Goal: Transaction & Acquisition: Obtain resource

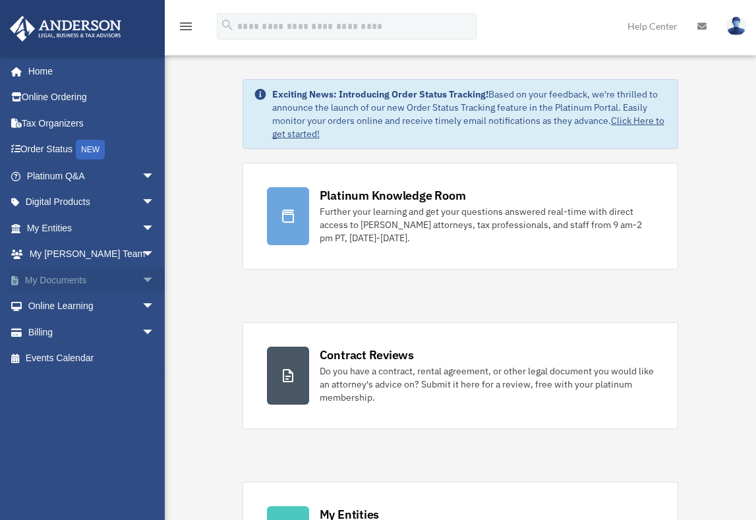
click at [142, 275] on span "arrow_drop_down" at bounding box center [155, 280] width 26 height 27
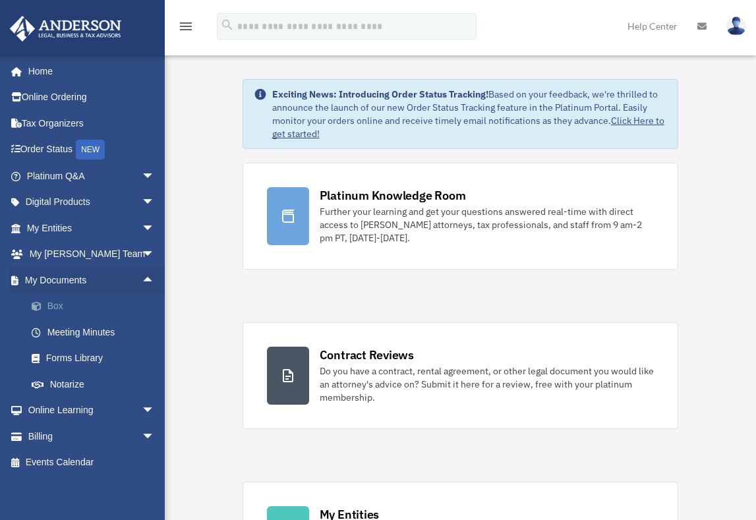
click at [58, 304] on link "Box" at bounding box center [96, 306] width 156 height 26
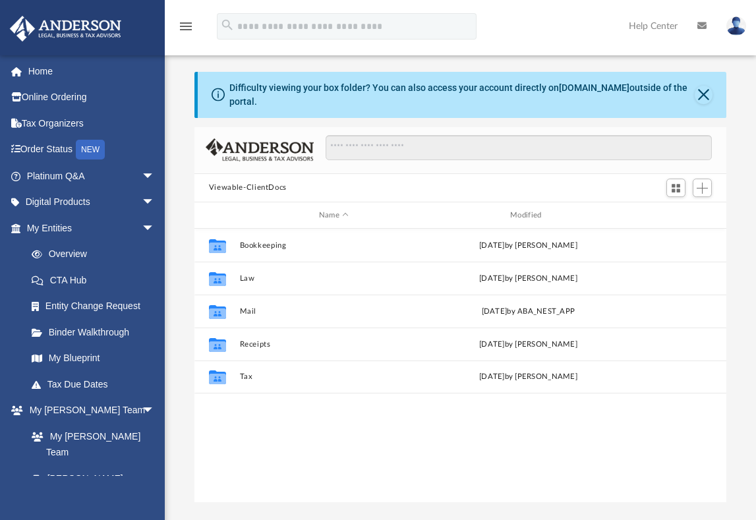
scroll to position [290, 523]
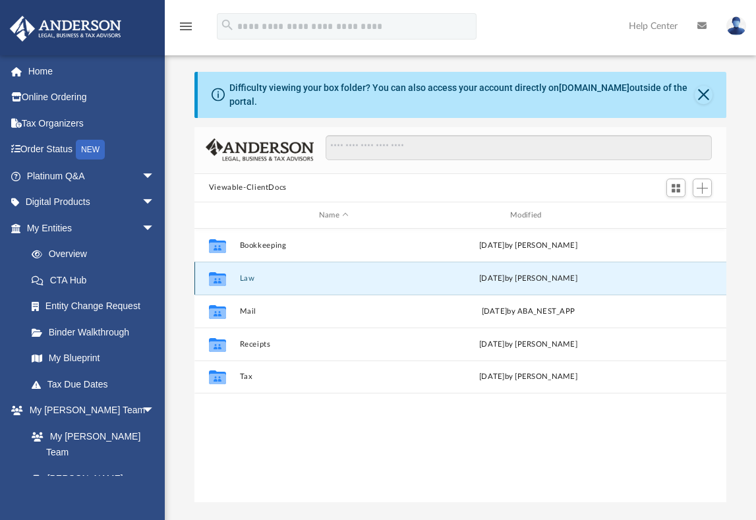
click at [240, 274] on button "Law" at bounding box center [333, 278] width 189 height 9
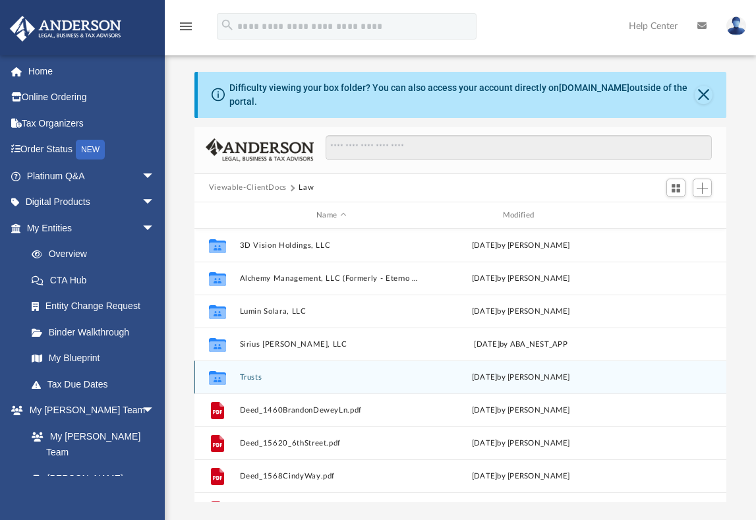
click at [243, 373] on button "Trusts" at bounding box center [331, 377] width 184 height 9
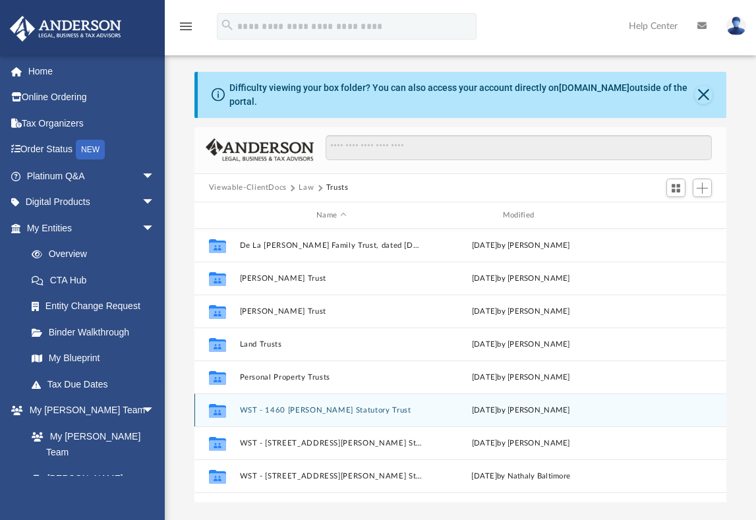
click at [327, 406] on button "WST - 1460 [PERSON_NAME] Statutory Trust" at bounding box center [331, 410] width 184 height 9
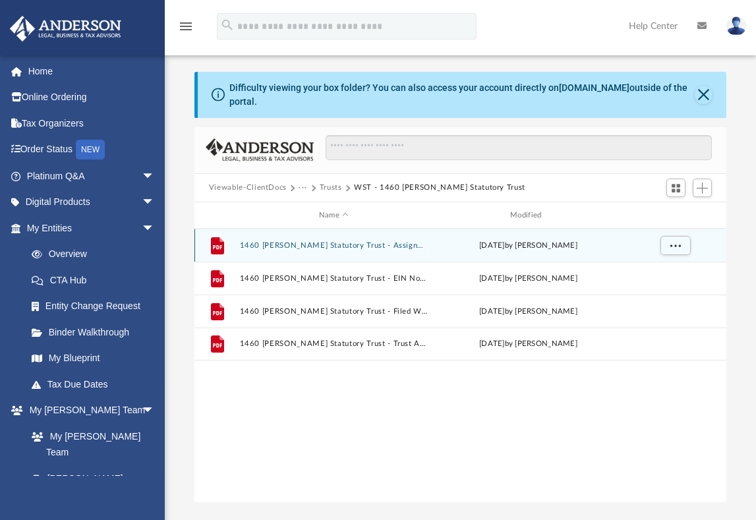
click at [343, 241] on button "1460 [PERSON_NAME] Statutory Trust - Assignment of Interest.pdf" at bounding box center [333, 245] width 189 height 9
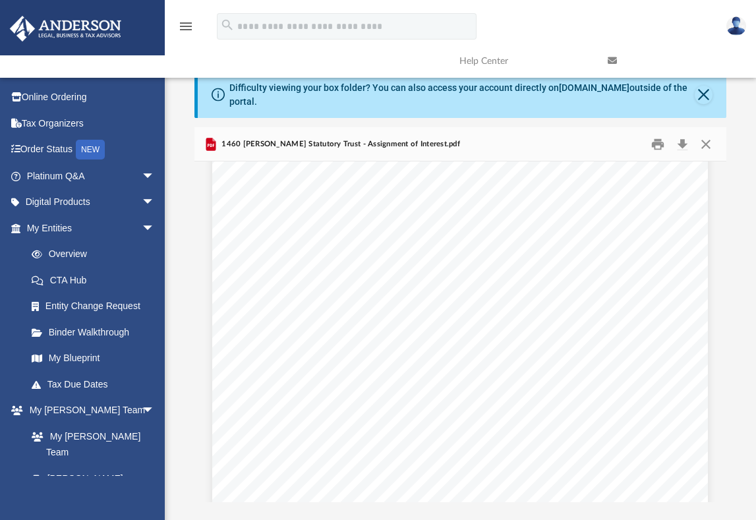
scroll to position [1516, 0]
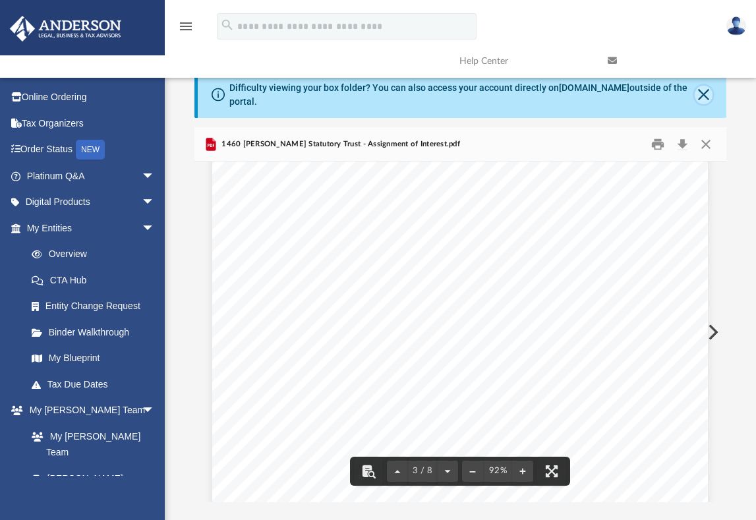
click at [706, 88] on button "Close" at bounding box center [704, 95] width 18 height 18
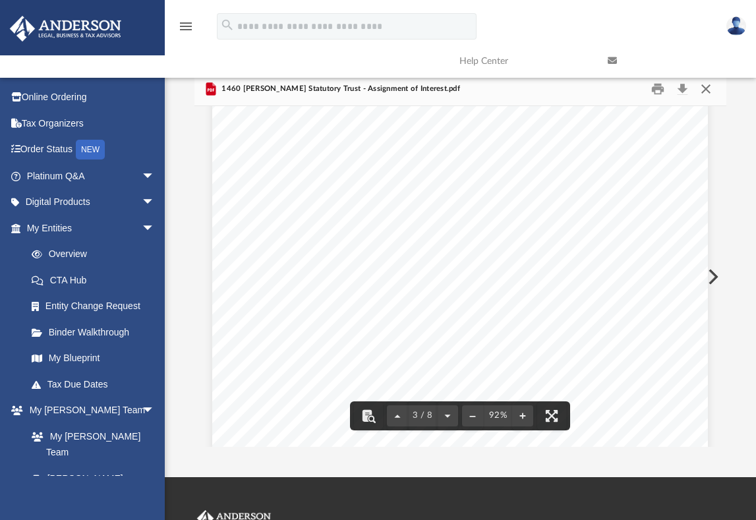
click at [707, 90] on button "Close" at bounding box center [706, 88] width 24 height 20
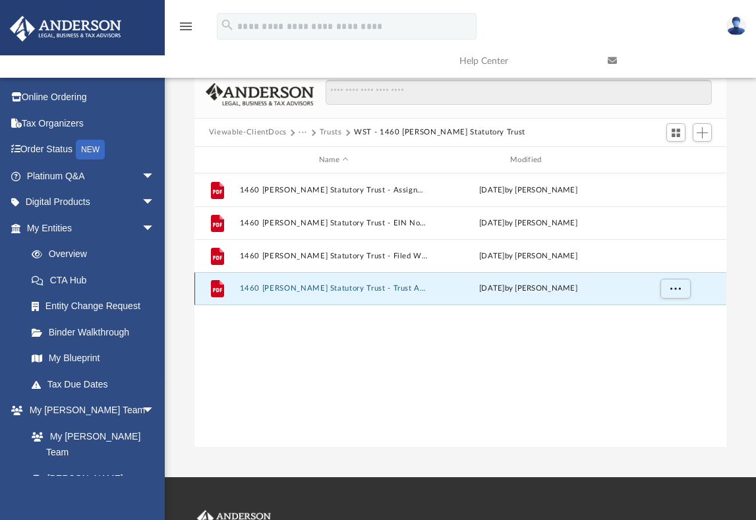
click at [366, 290] on button "1460 [PERSON_NAME] Statutory Trust - Trust Agreement.pdf" at bounding box center [333, 289] width 189 height 9
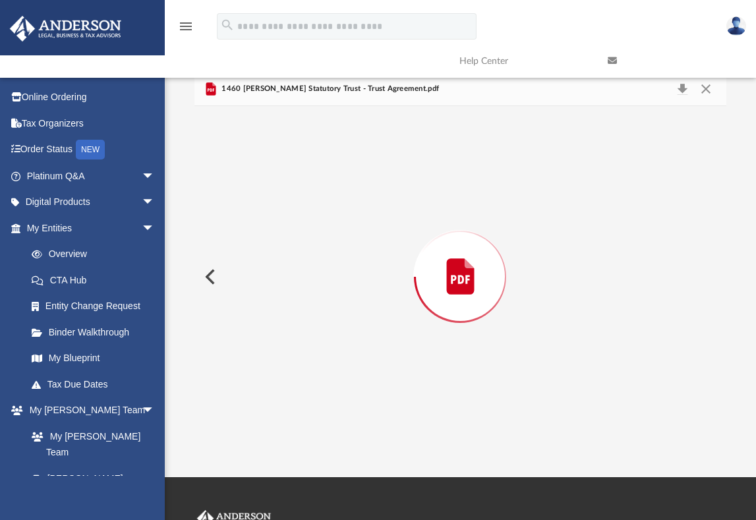
scroll to position [15870, 0]
